Goal: Task Accomplishment & Management: Manage account settings

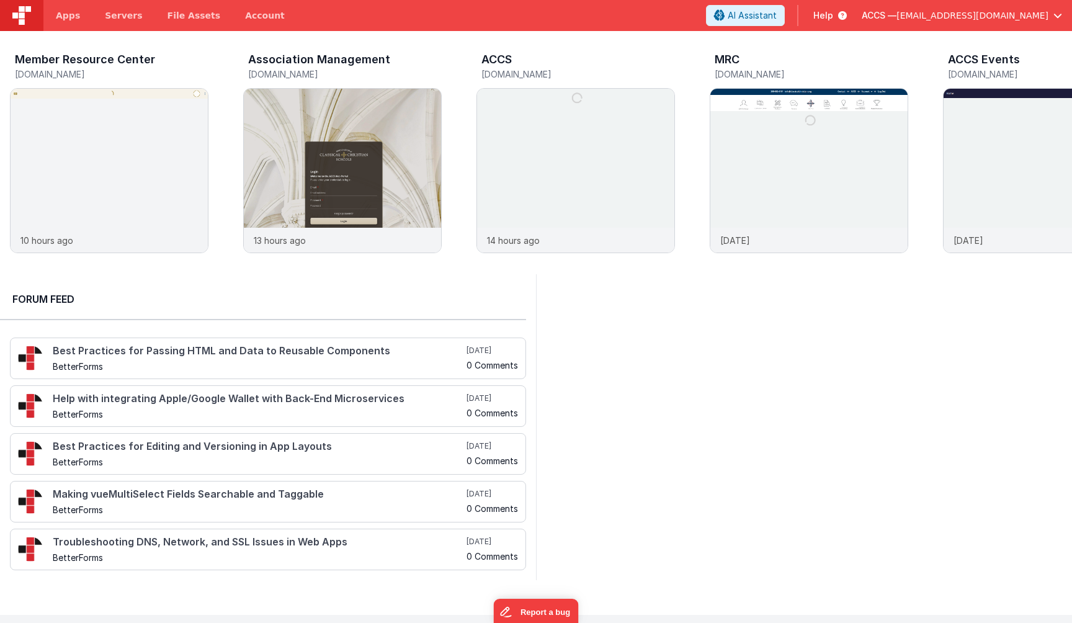
click at [996, 11] on span "[EMAIL_ADDRESS][DOMAIN_NAME]" at bounding box center [972, 15] width 152 height 12
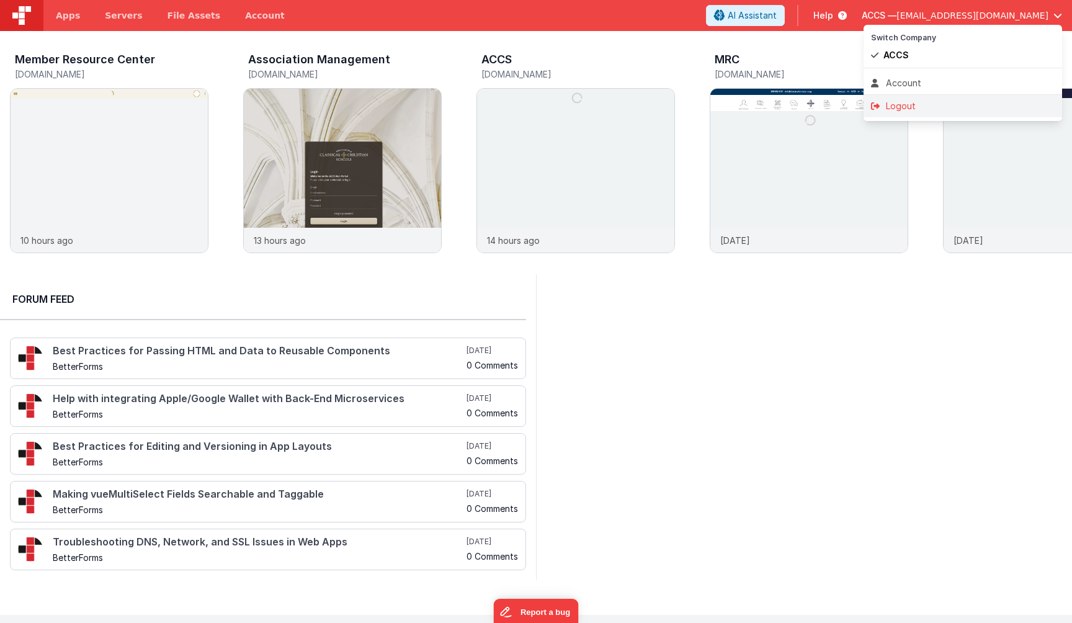
click at [914, 100] on div "Logout" at bounding box center [963, 106] width 184 height 12
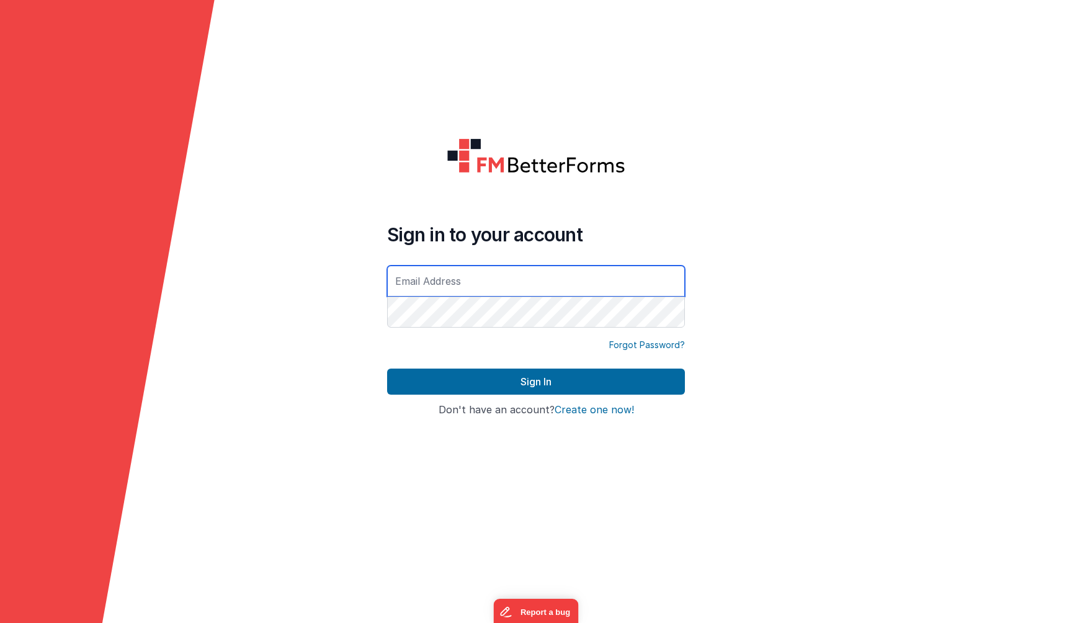
click at [421, 282] on input "text" at bounding box center [536, 280] width 298 height 31
click at [430, 279] on input "text" at bounding box center [536, 280] width 298 height 31
type input "[EMAIL_ADDRESS][DOMAIN_NAME]"
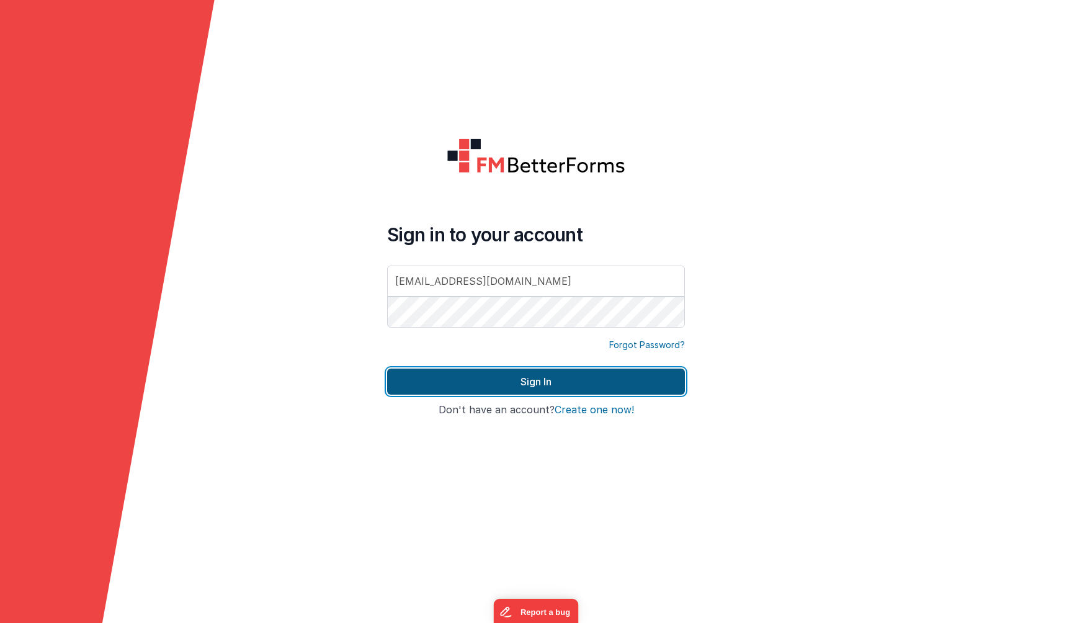
click at [609, 375] on button "Sign In" at bounding box center [536, 381] width 298 height 26
